Goal: Find contact information: Find contact information

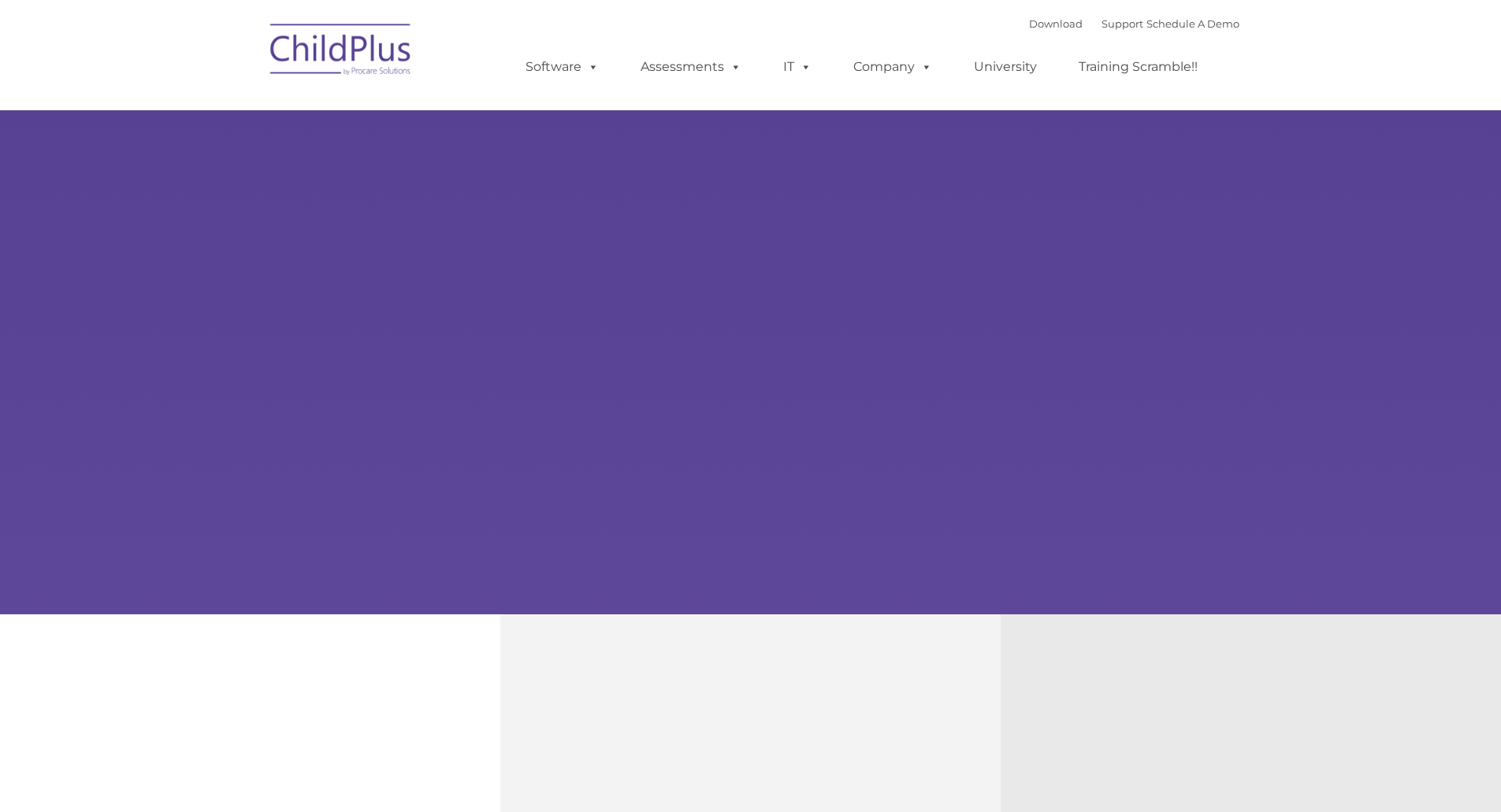
type input ""
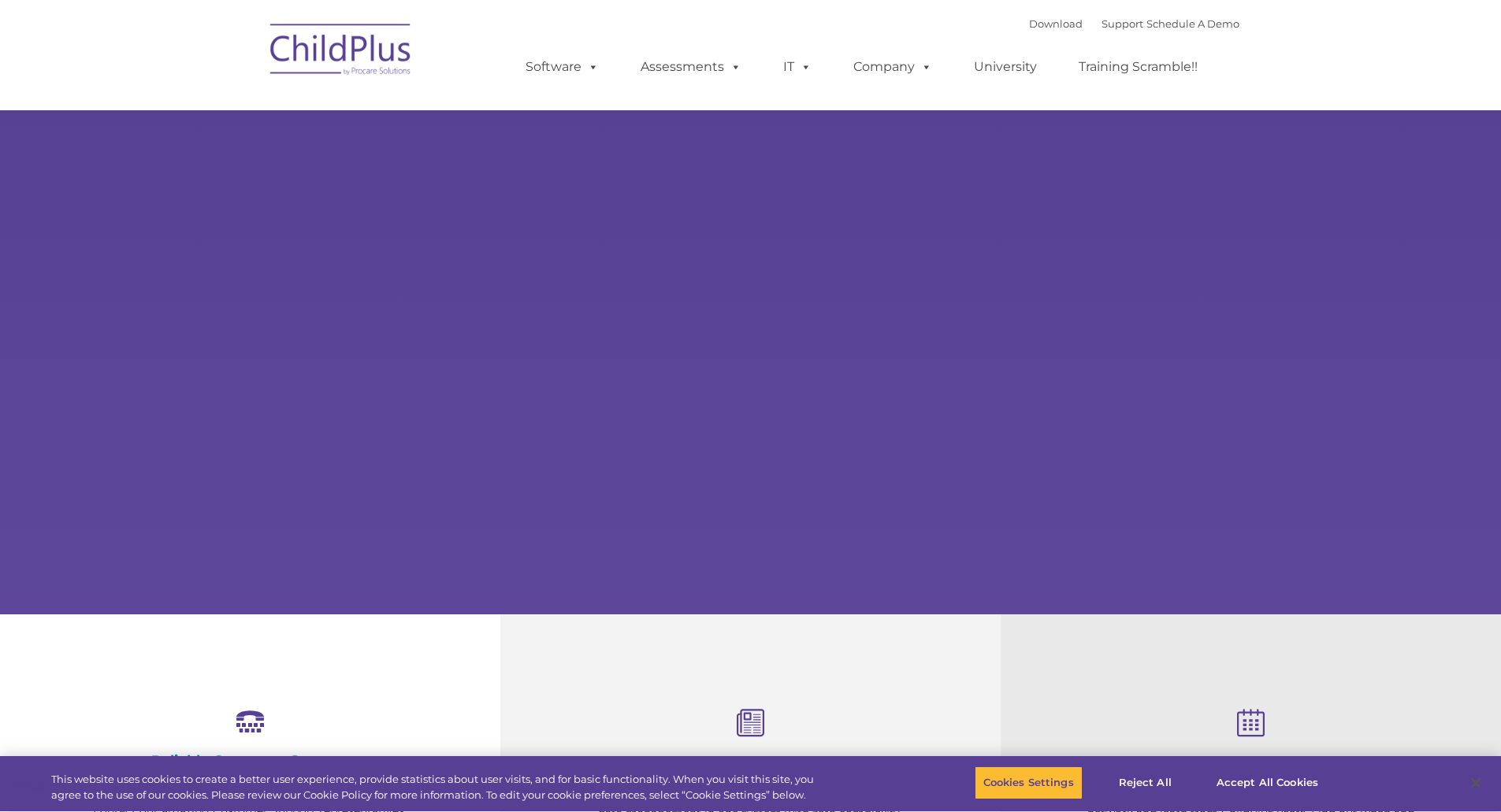
select select "MEDIUM"
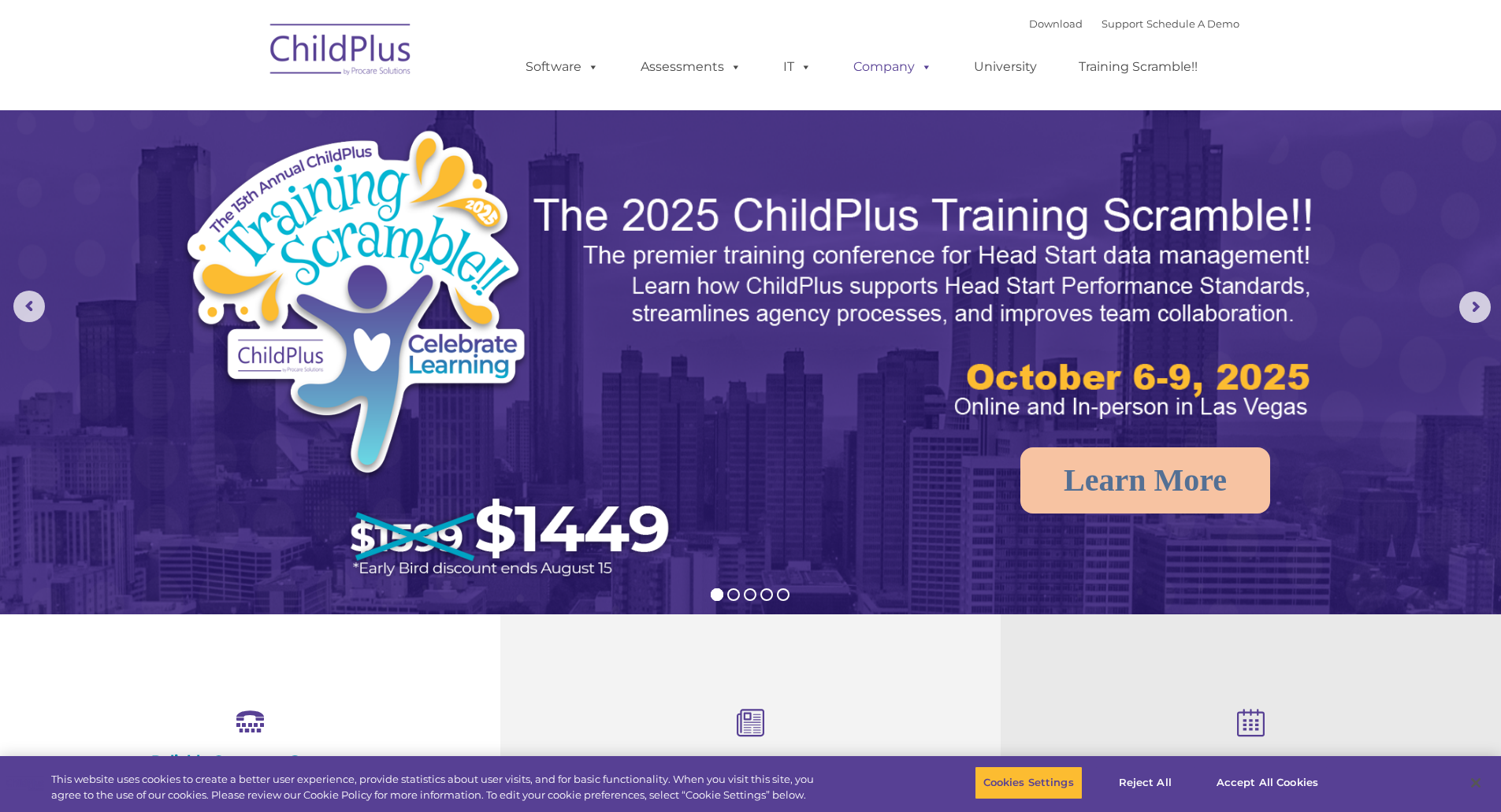
click at [912, 71] on link "Company" at bounding box center [892, 67] width 110 height 31
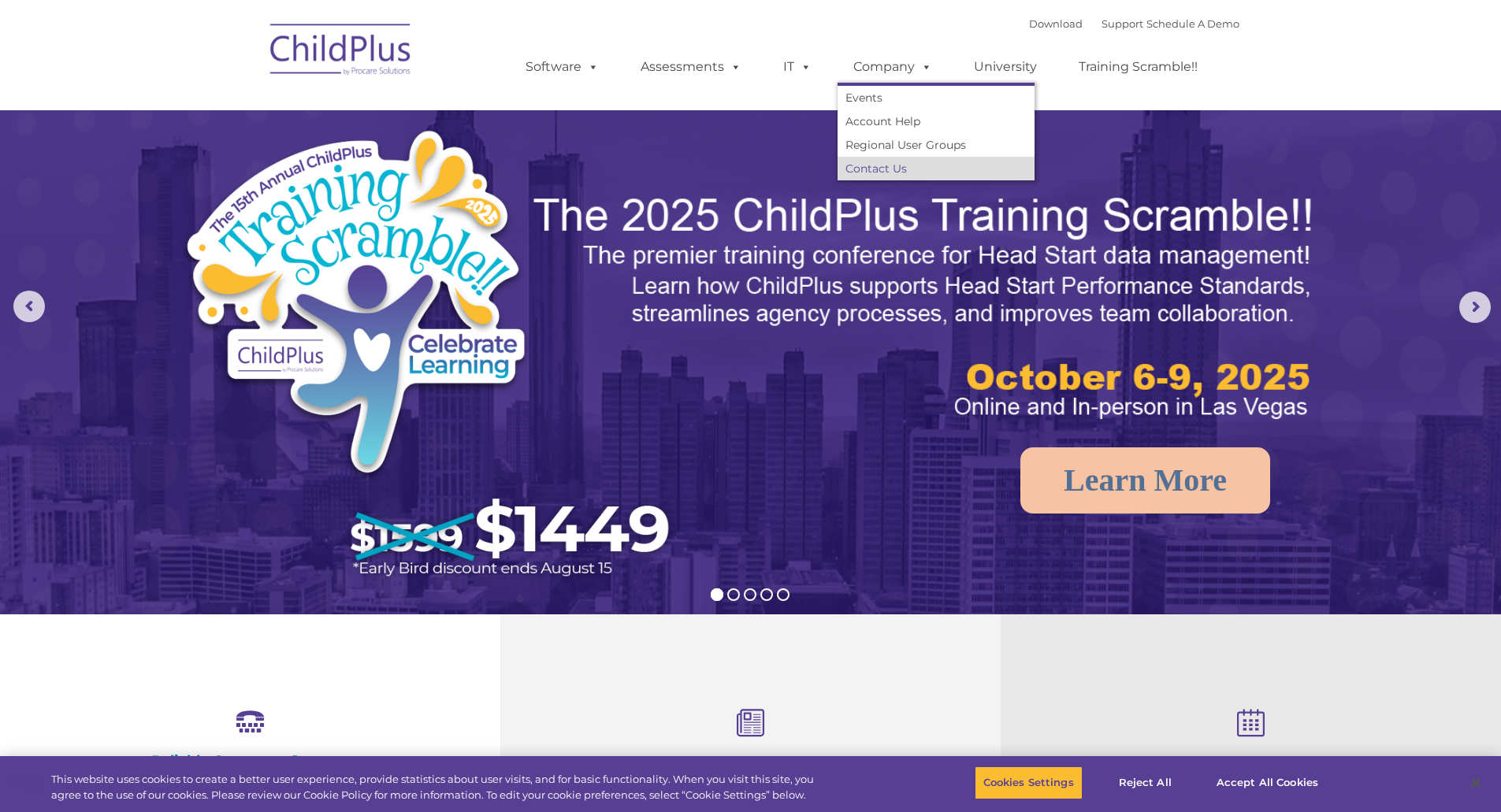
click at [868, 171] on link "Contact Us" at bounding box center [935, 168] width 197 height 24
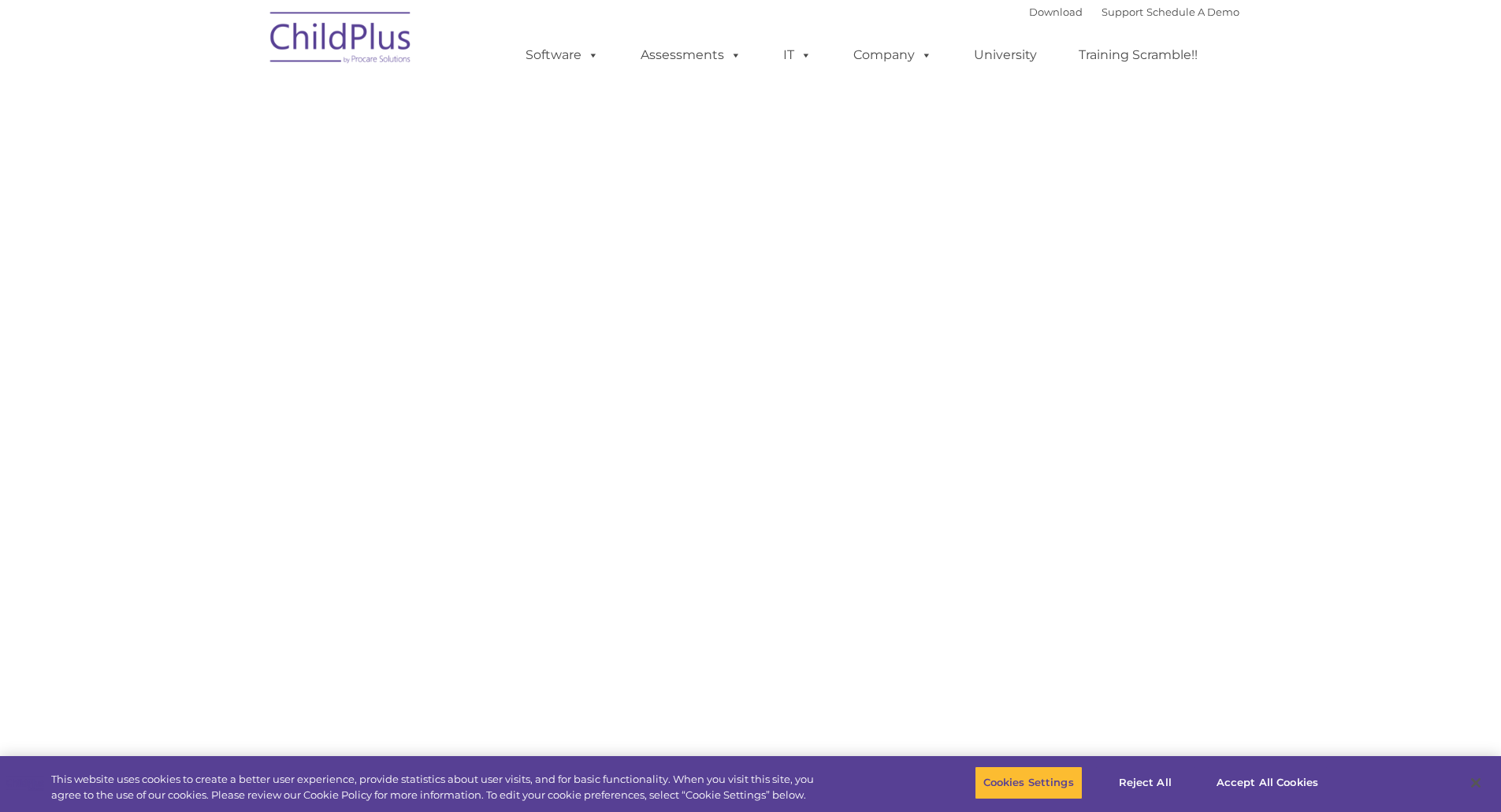
select select "MEDIUM"
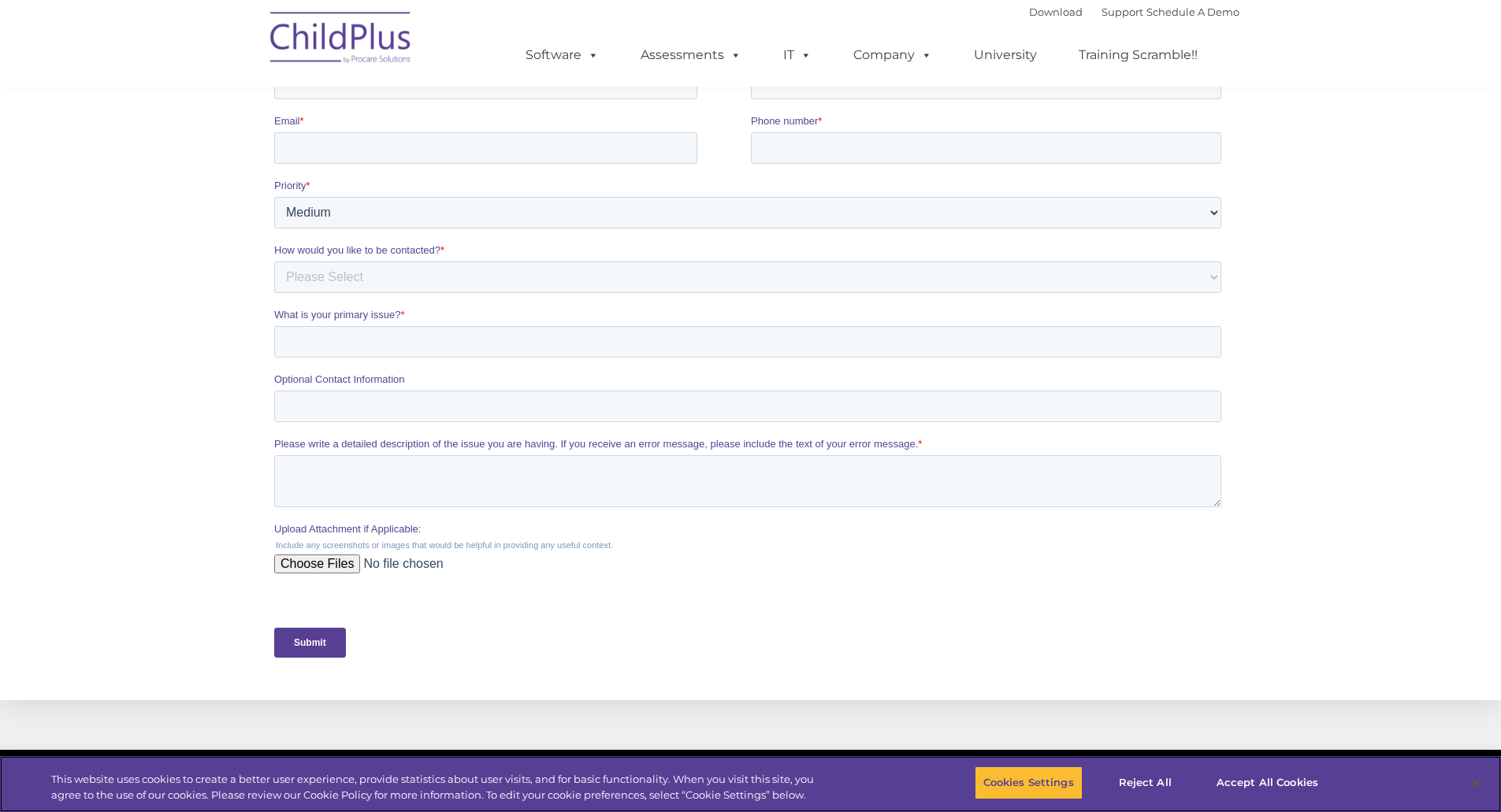
scroll to position [540, 0]
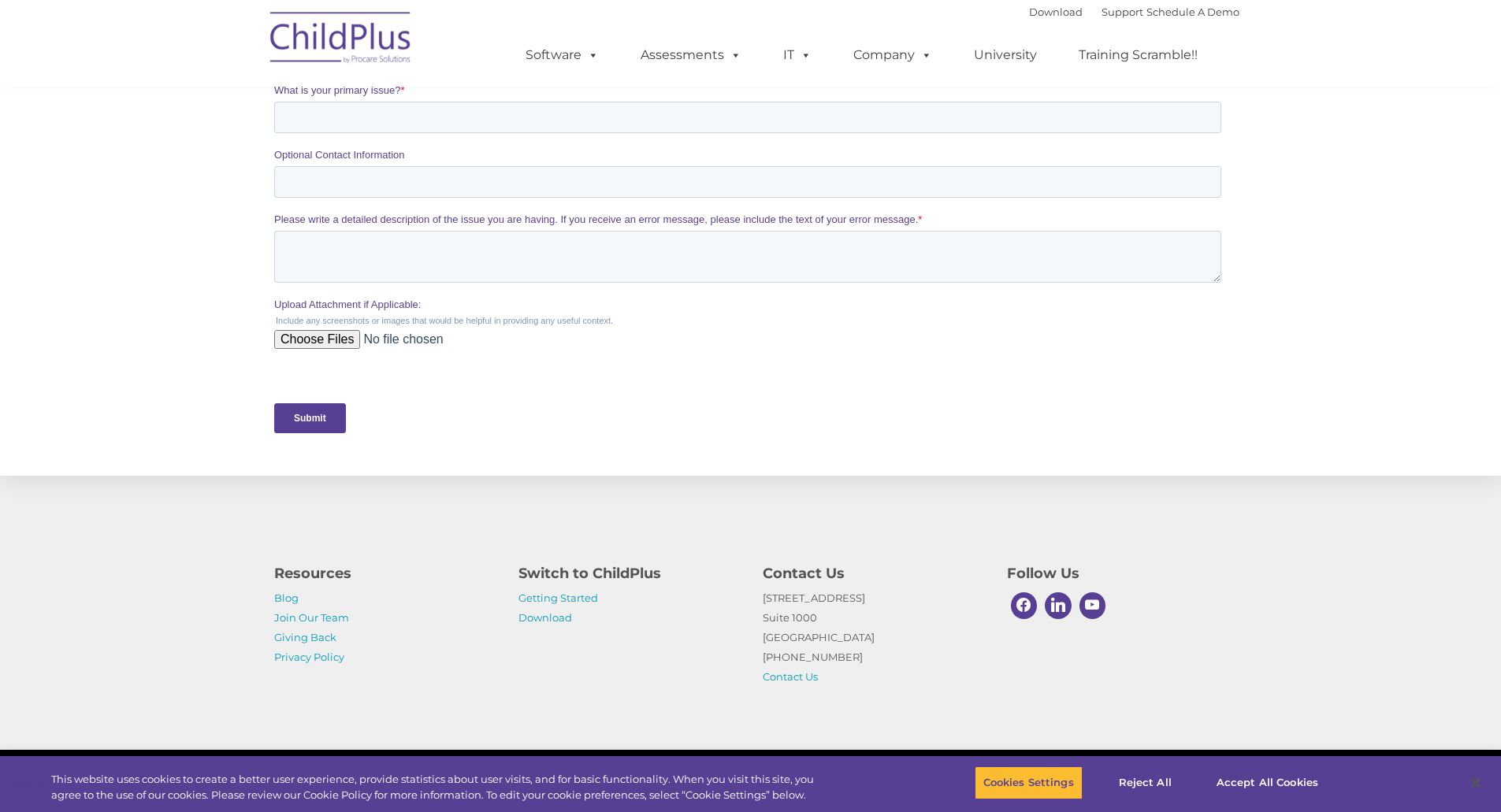
drag, startPoint x: 763, startPoint y: 598, endPoint x: 865, endPoint y: 631, distance: 107.2
click at [865, 631] on p "[STREET_ADDRESS] [PHONE_NUMBER] Contact Us" at bounding box center [872, 637] width 220 height 98
copy p "[STREET_ADDRESS]"
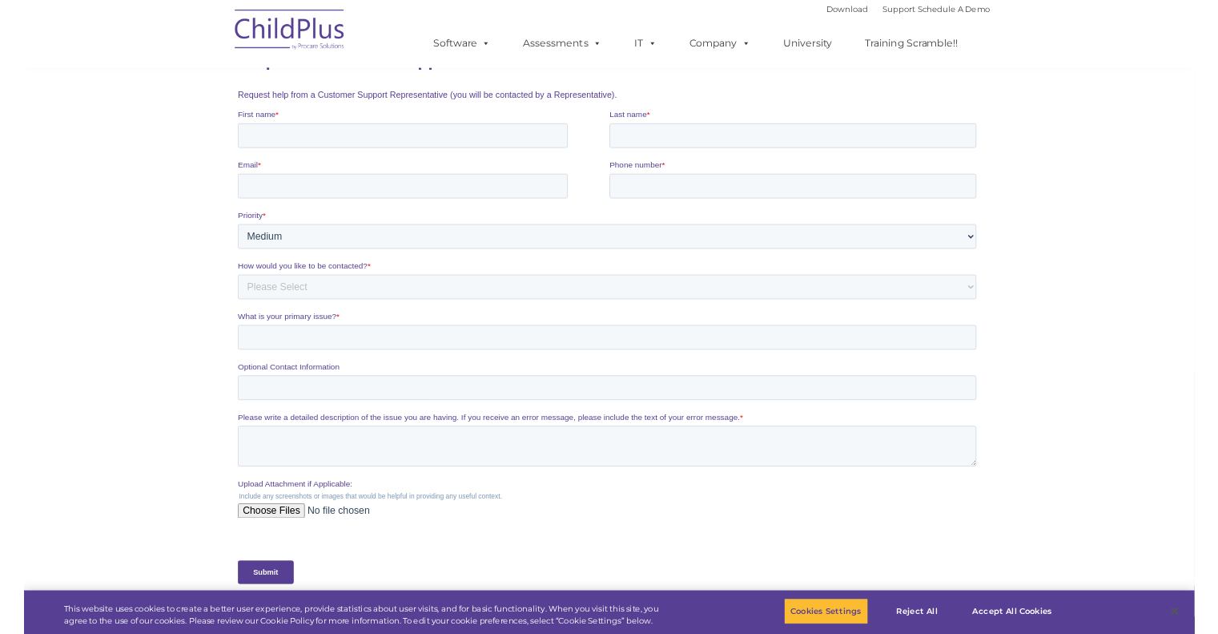
scroll to position [227, 0]
